Goal: Information Seeking & Learning: Learn about a topic

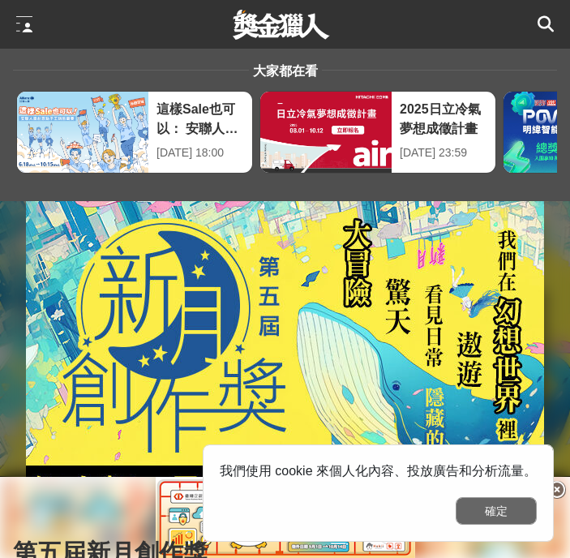
click at [501, 513] on button "確定" at bounding box center [496, 511] width 81 height 28
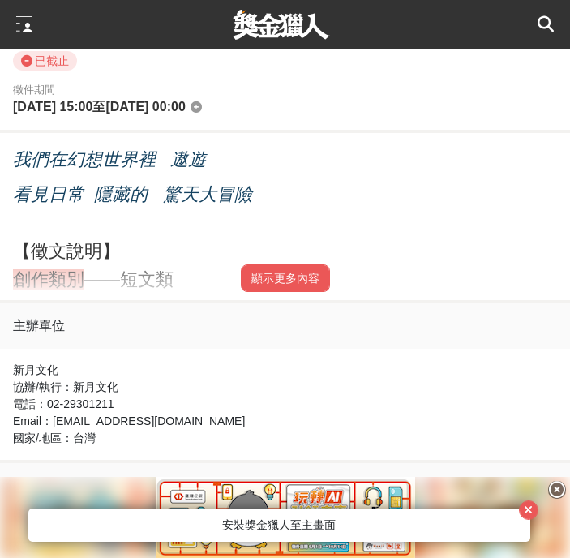
scroll to position [892, 0]
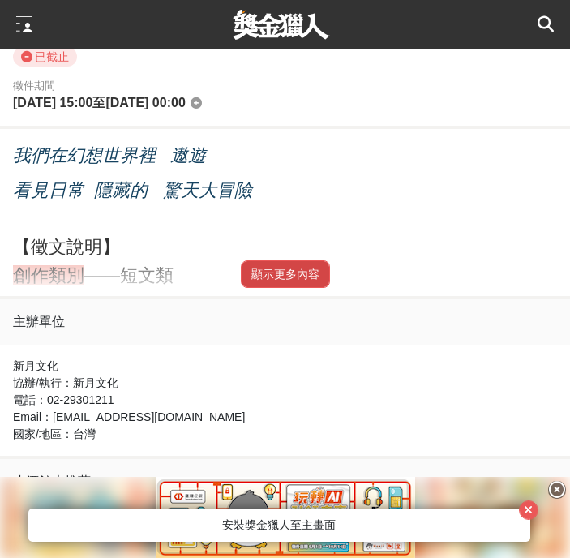
click at [291, 277] on button "顯示更多內容" at bounding box center [285, 274] width 89 height 28
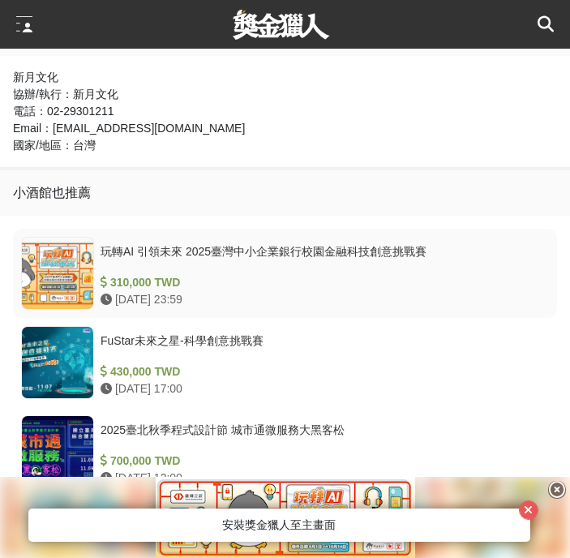
scroll to position [3973, 0]
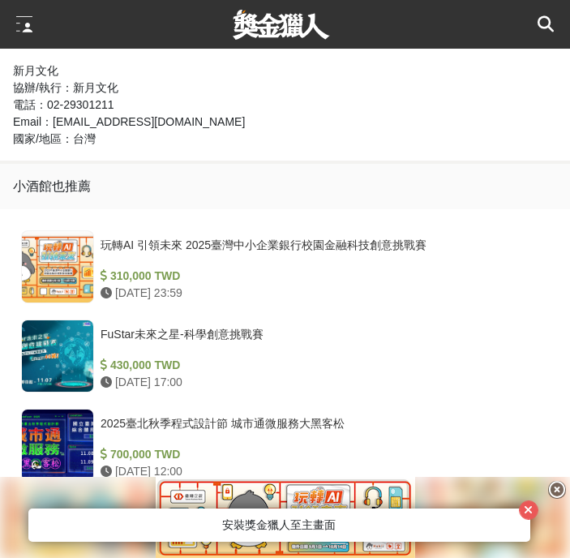
click at [22, 27] on div at bounding box center [24, 24] width 16 height 16
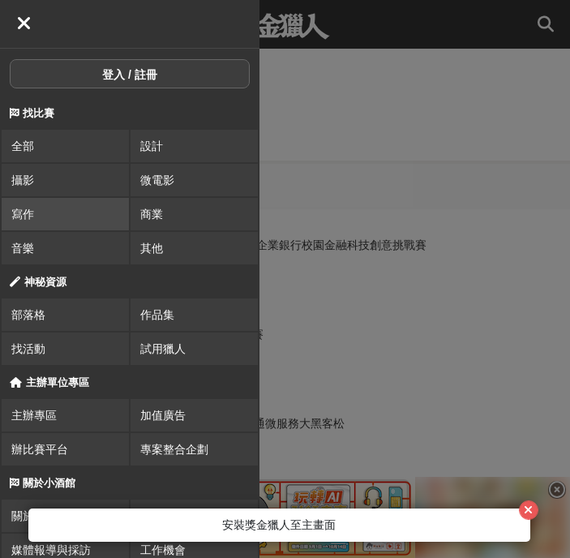
click at [85, 203] on link "寫作" at bounding box center [65, 214] width 127 height 32
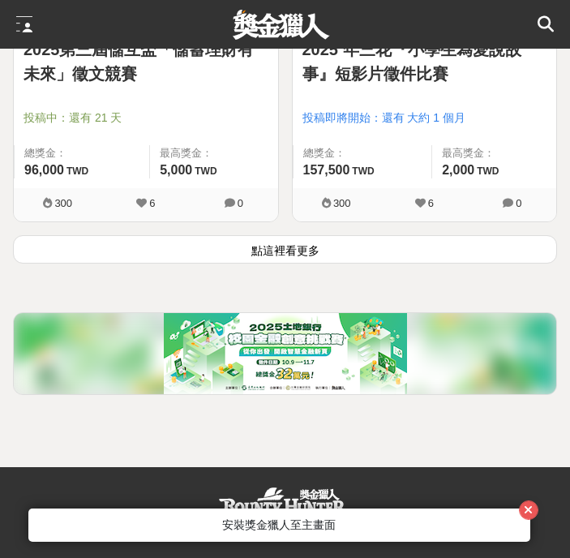
scroll to position [4534, 0]
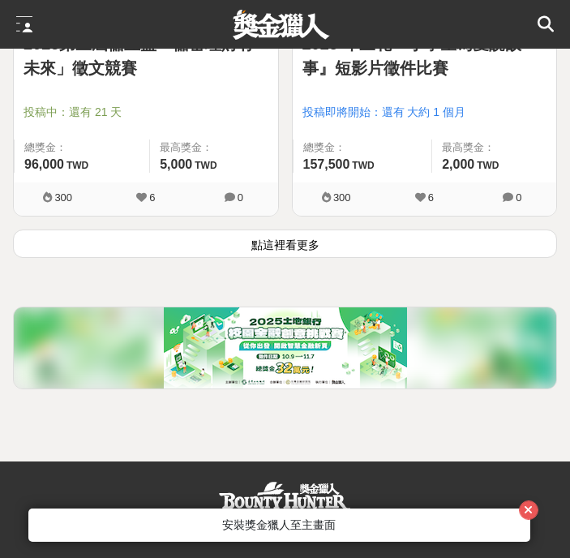
click at [241, 254] on button "點這裡看更多" at bounding box center [285, 243] width 544 height 28
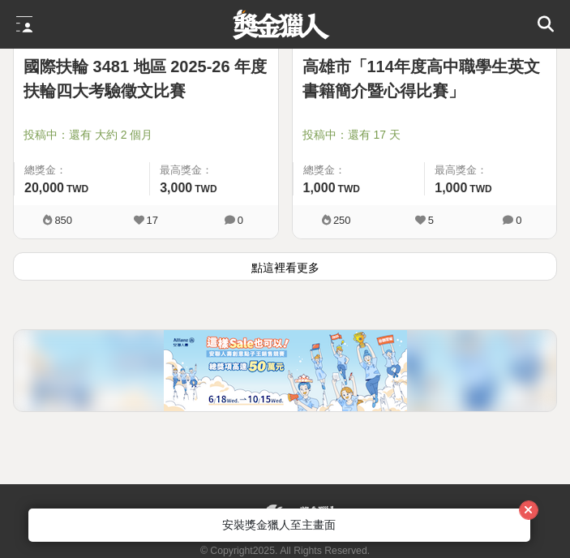
scroll to position [8999, 0]
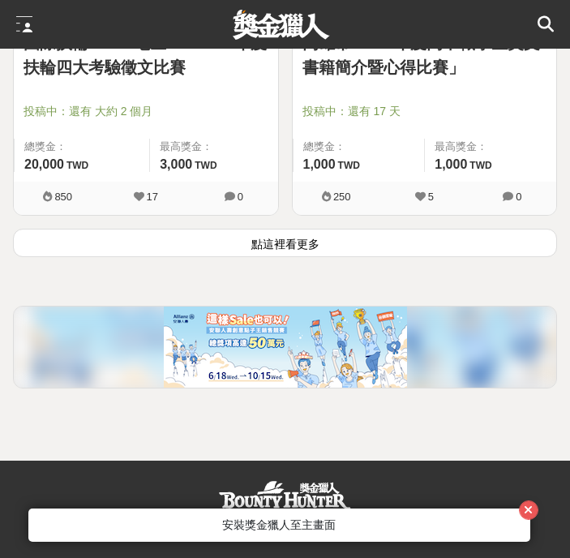
click at [384, 242] on button "點這裡看更多" at bounding box center [285, 243] width 544 height 28
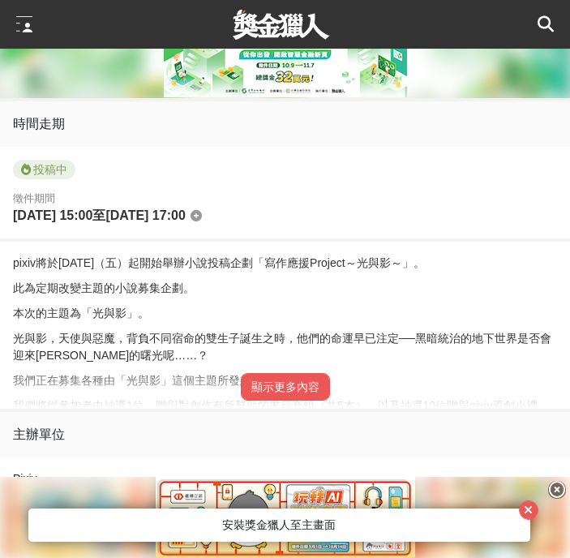
scroll to position [649, 0]
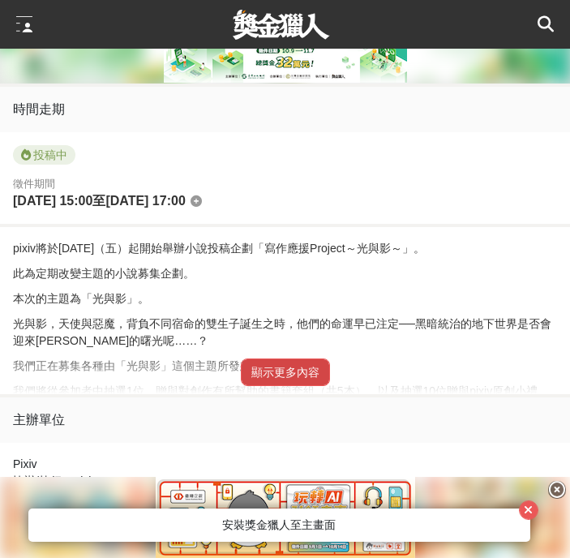
click at [276, 384] on button "顯示更多內容" at bounding box center [285, 372] width 89 height 28
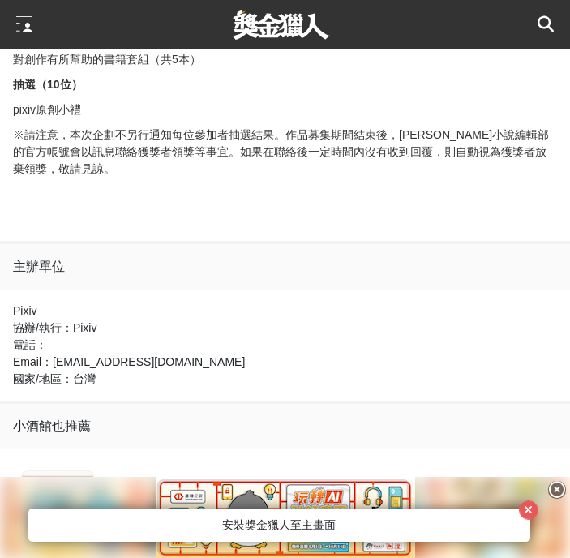
scroll to position [2271, 0]
